Goal: Understand process/instructions: Learn how to perform a task or action

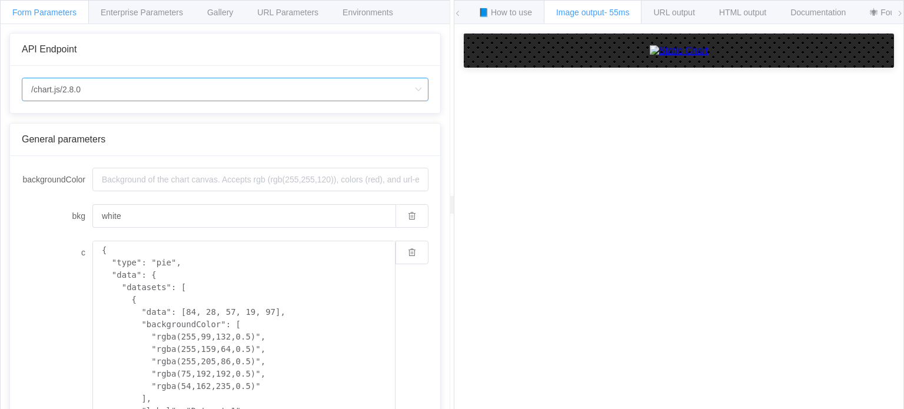
click at [74, 87] on input "/chart.js/2.8.0" at bounding box center [225, 90] width 407 height 24
drag, startPoint x: 45, startPoint y: 89, endPoint x: 181, endPoint y: 64, distance: 138.3
click at [181, 64] on div "API Endpoint" at bounding box center [225, 50] width 430 height 32
click at [115, 11] on span "Enterprise Parameters" at bounding box center [142, 12] width 82 height 9
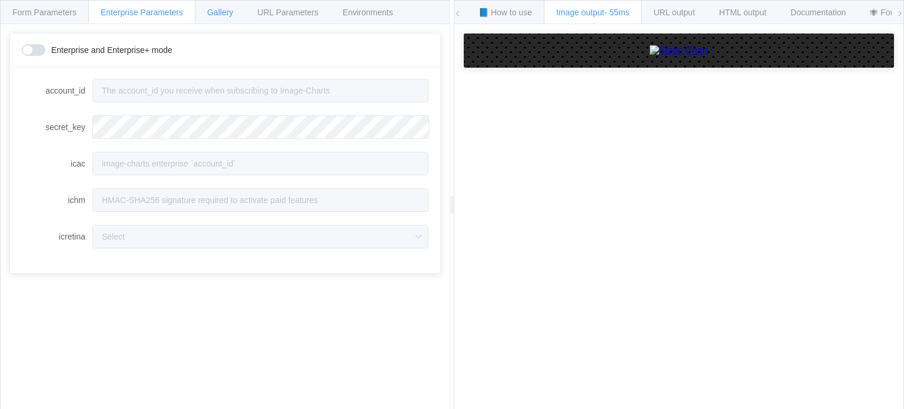
click at [220, 14] on span "Gallery" at bounding box center [220, 12] width 26 height 9
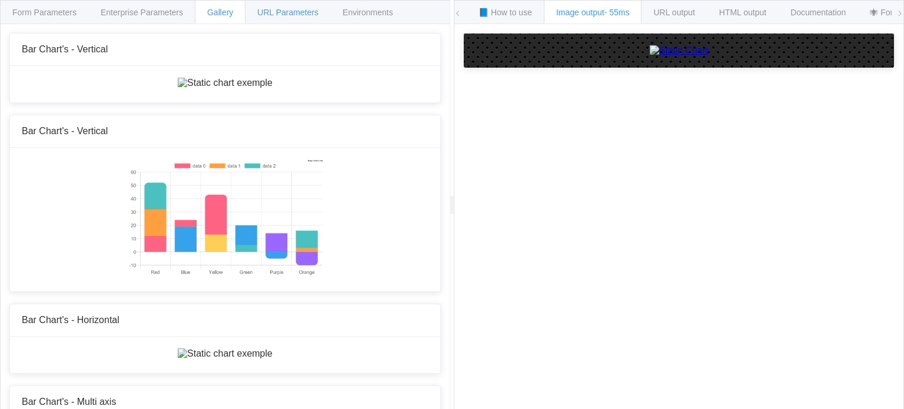
click at [288, 8] on span "URL Parameters" at bounding box center [287, 12] width 61 height 9
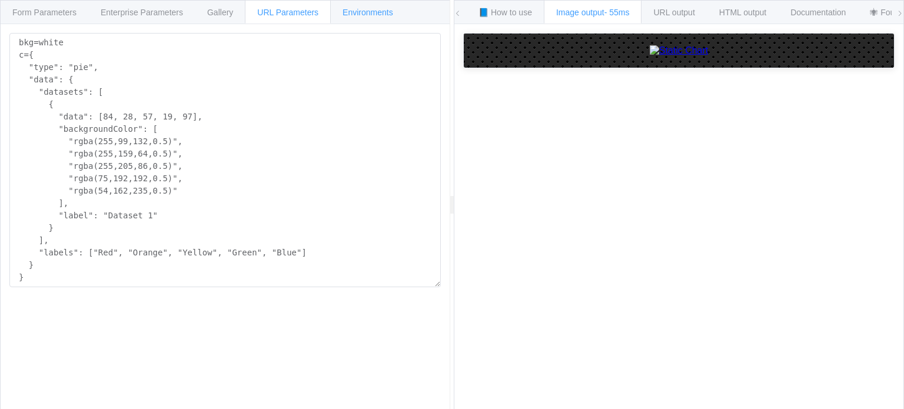
click at [364, 6] on div "Environments" at bounding box center [367, 12] width 75 height 24
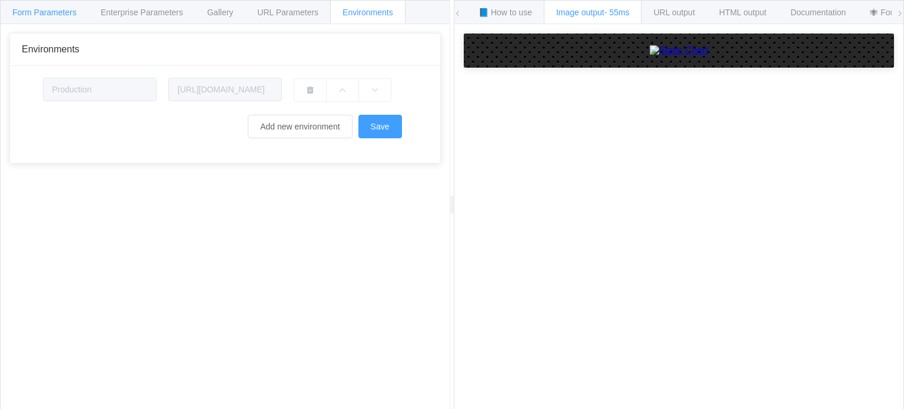
click at [35, 6] on div "Form Parameters" at bounding box center [44, 12] width 89 height 24
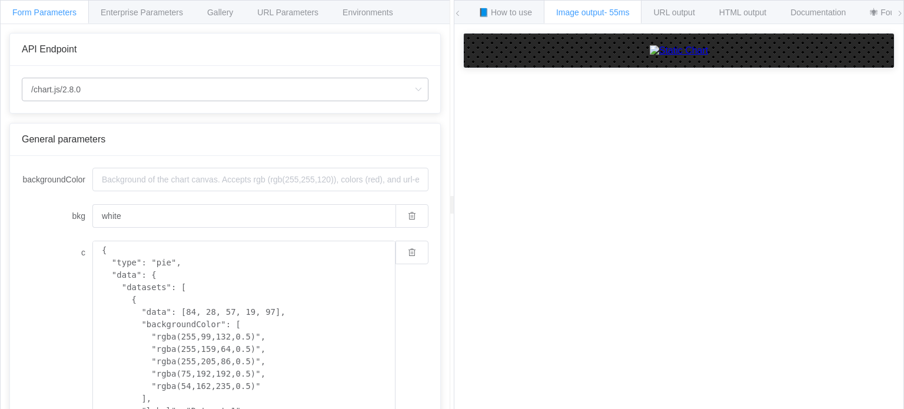
click at [411, 89] on icon at bounding box center [418, 90] width 15 height 24
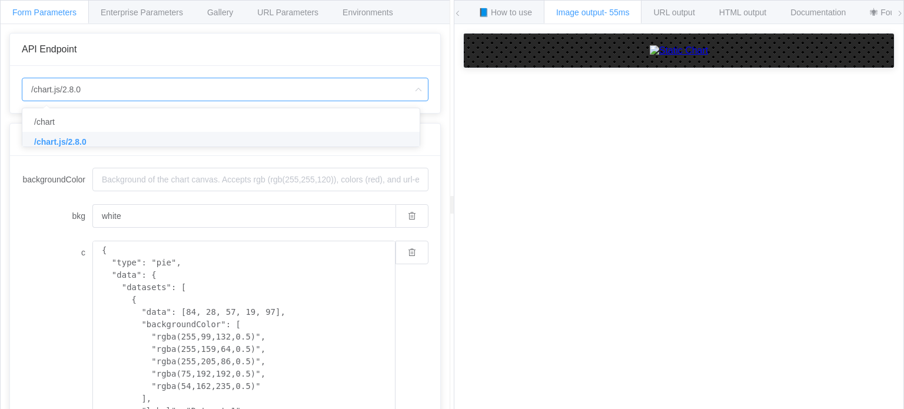
click at [411, 89] on icon at bounding box center [418, 90] width 15 height 24
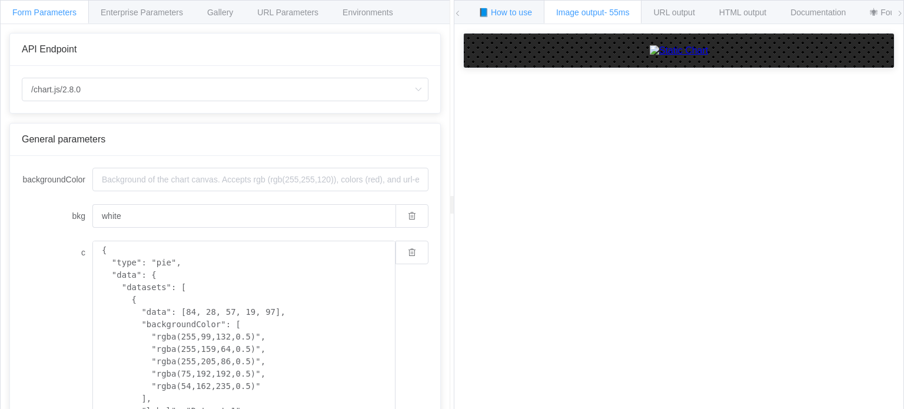
click at [499, 14] on span "📘 How to use" at bounding box center [506, 12] width 54 height 9
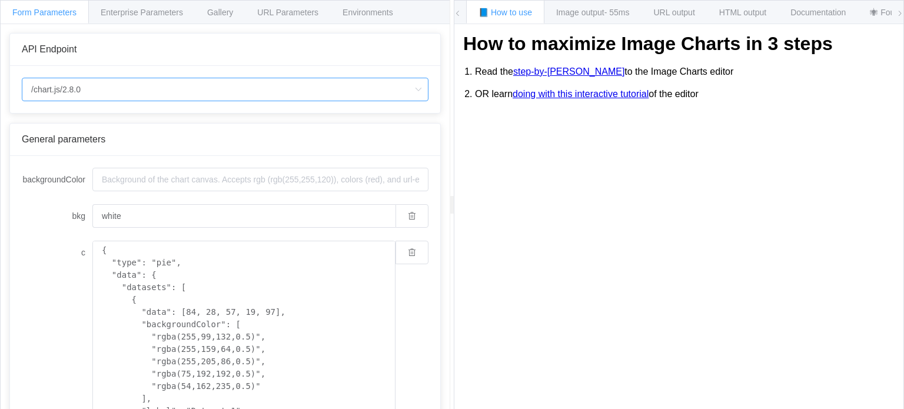
click at [73, 89] on input "/chart.js/2.8.0" at bounding box center [225, 90] width 407 height 24
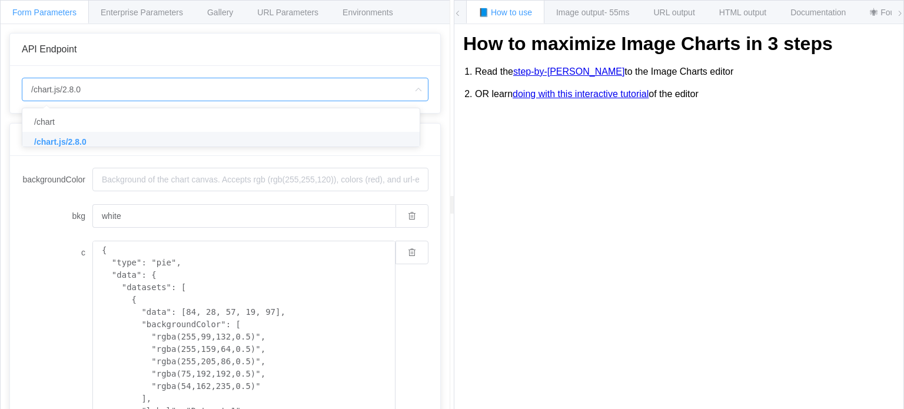
drag, startPoint x: 73, startPoint y: 89, endPoint x: 42, endPoint y: 82, distance: 31.4
click at [42, 82] on input "/chart.js/2.8.0" at bounding box center [225, 90] width 407 height 24
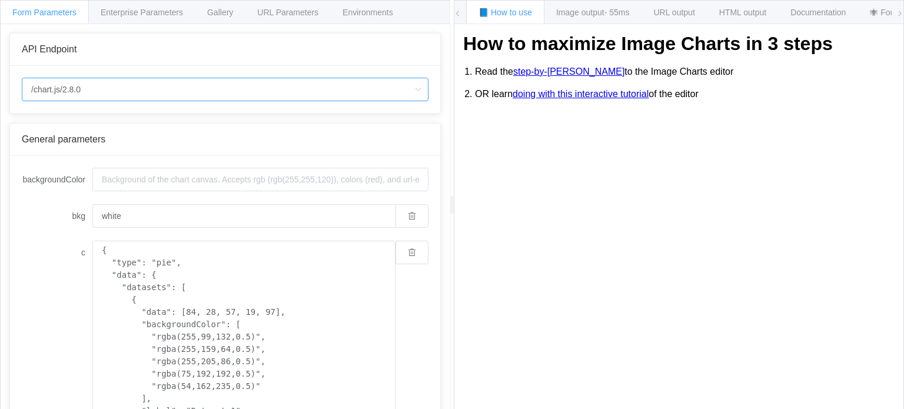
click at [32, 88] on input "/chart.js/2.8.0" at bounding box center [225, 90] width 407 height 24
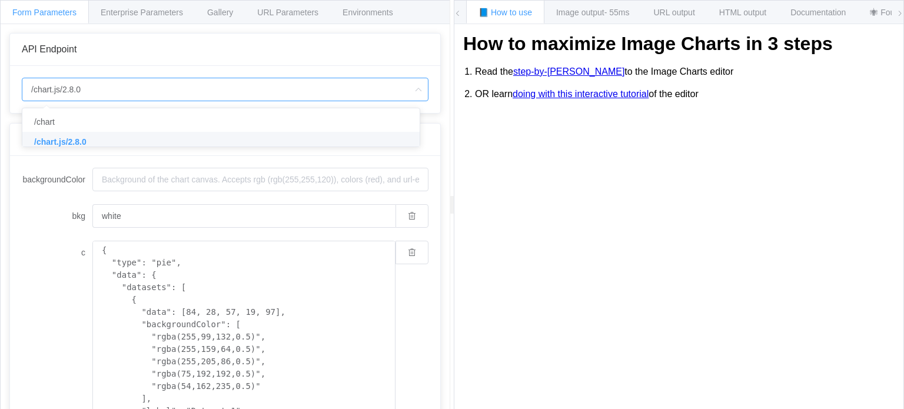
click at [67, 58] on div "API Endpoint" at bounding box center [225, 50] width 430 height 32
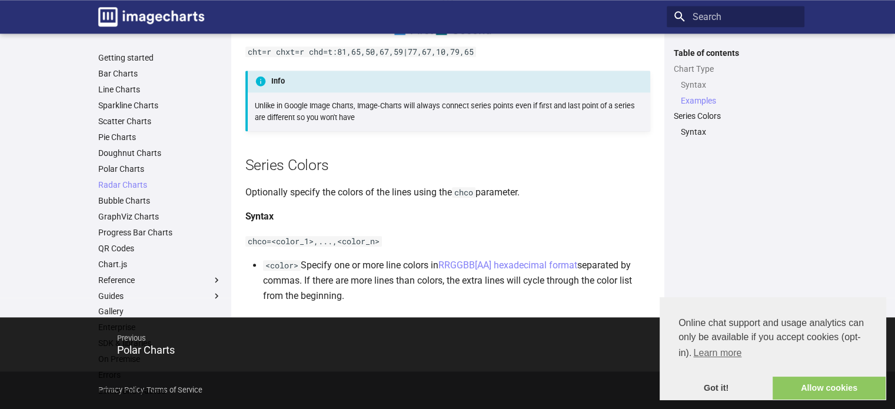
scroll to position [971, 0]
